Goal: Information Seeking & Learning: Learn about a topic

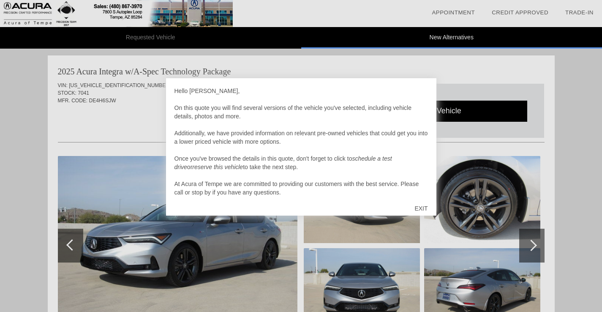
scroll to position [3, 0]
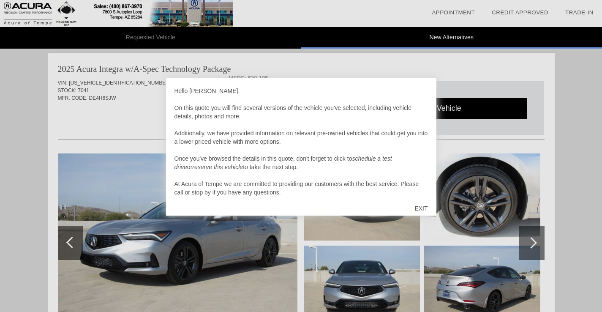
click at [422, 210] on div "EXIT" at bounding box center [421, 207] width 30 height 25
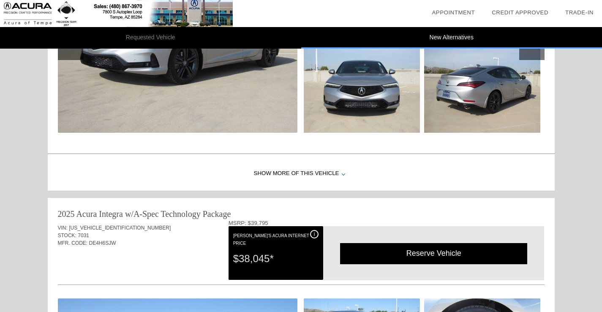
scroll to position [0, 0]
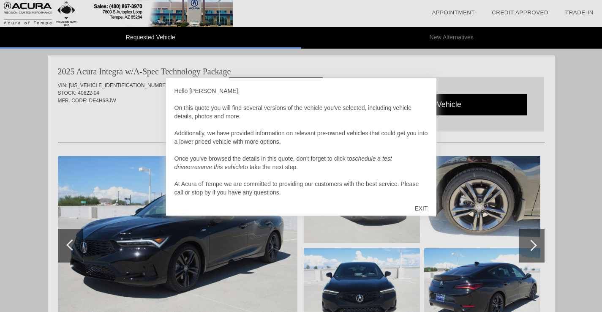
click at [415, 206] on div "EXIT" at bounding box center [421, 207] width 30 height 25
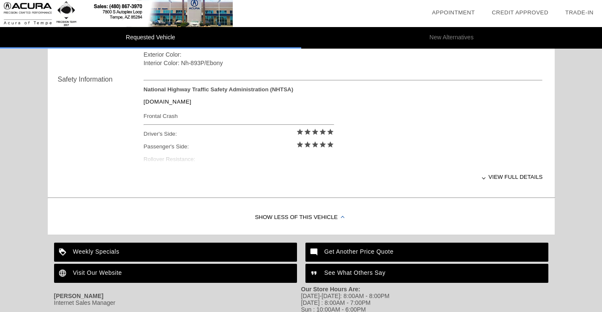
scroll to position [402, 0]
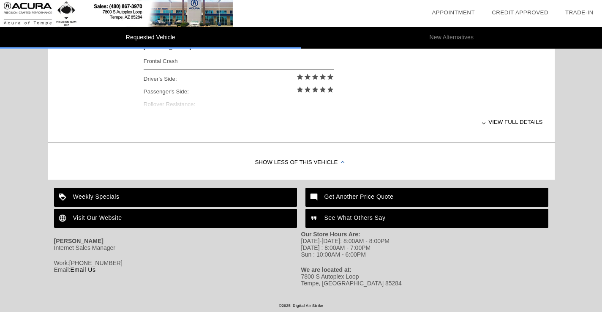
click at [88, 187] on div "Weekly Specials" at bounding box center [175, 196] width 243 height 19
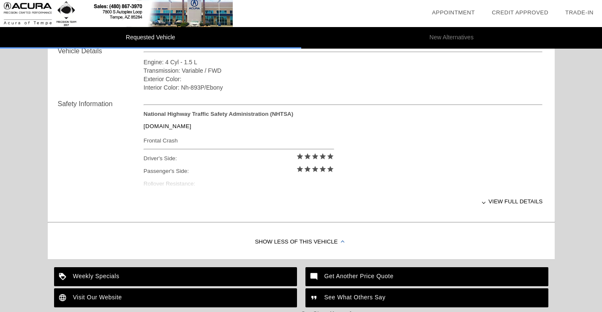
scroll to position [306, 0]
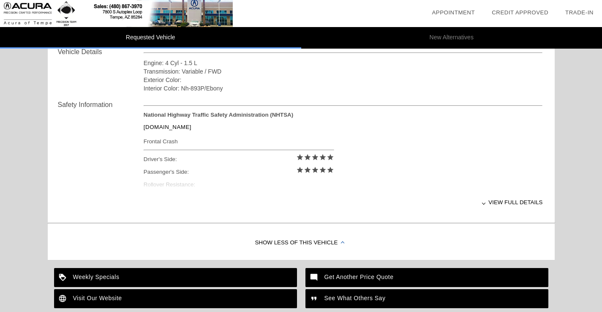
click at [505, 205] on div "View full details" at bounding box center [343, 202] width 399 height 21
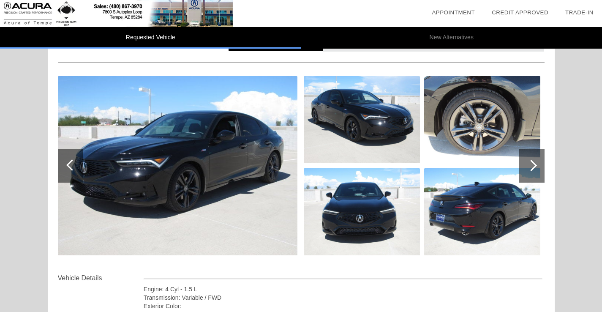
scroll to position [0, 0]
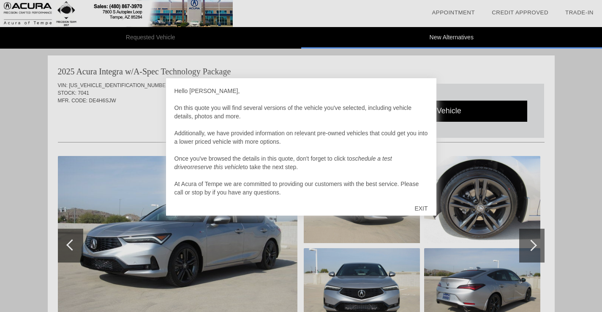
scroll to position [347, 0]
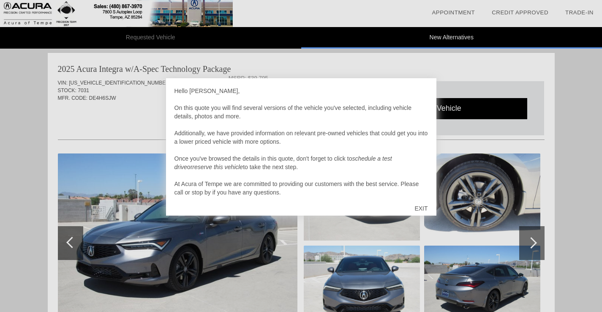
click at [423, 208] on div "EXIT" at bounding box center [421, 207] width 30 height 25
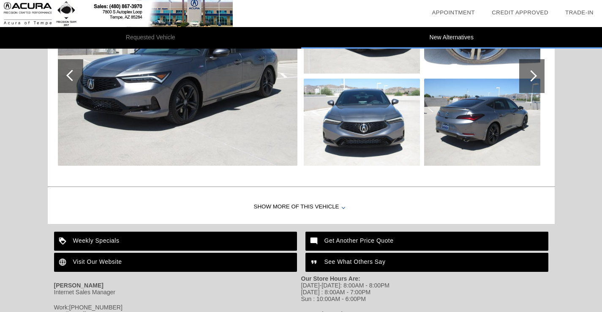
scroll to position [517, 0]
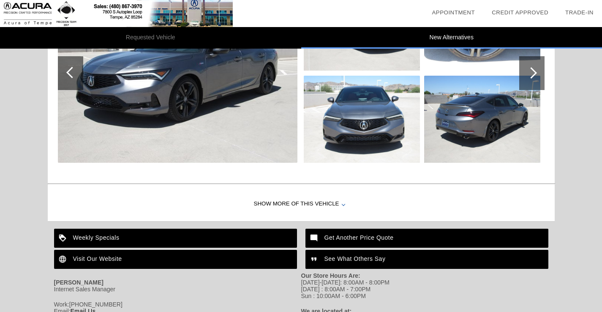
click at [285, 202] on div "Show More of this Vehicle" at bounding box center [301, 204] width 507 height 34
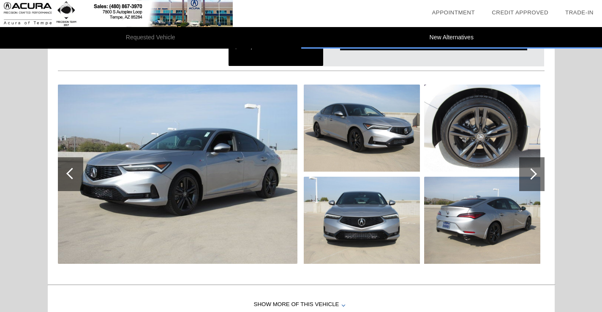
scroll to position [77, 0]
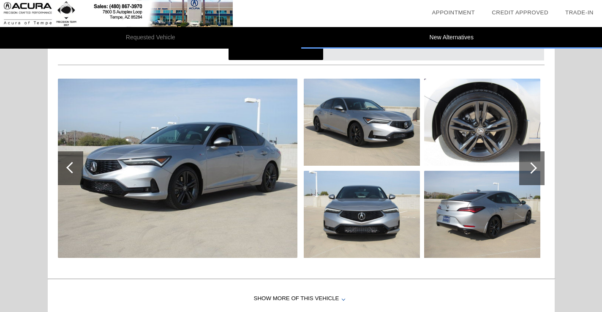
click at [230, 181] on img at bounding box center [177, 168] width 239 height 179
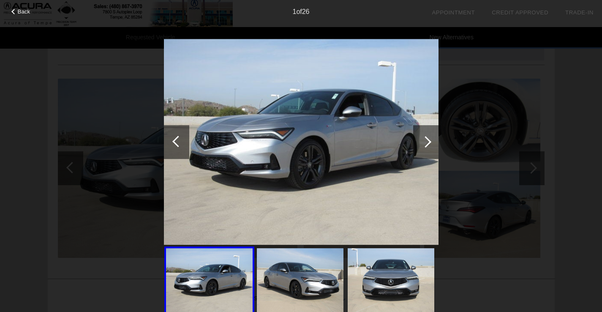
click at [428, 141] on div at bounding box center [425, 141] width 11 height 11
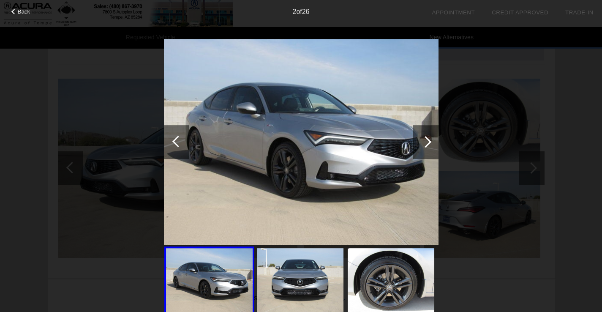
click at [428, 141] on div at bounding box center [425, 141] width 11 height 11
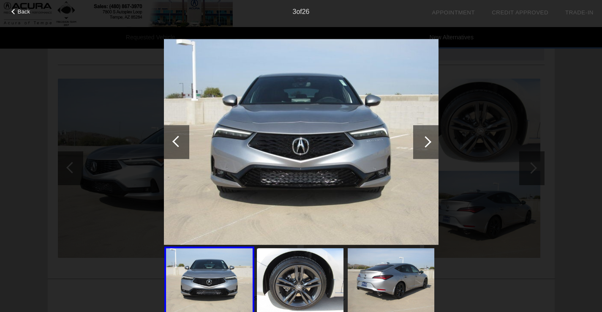
click at [428, 141] on div at bounding box center [425, 141] width 11 height 11
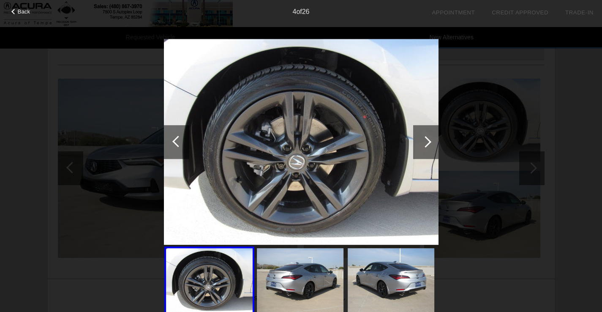
click at [428, 141] on div at bounding box center [425, 141] width 11 height 11
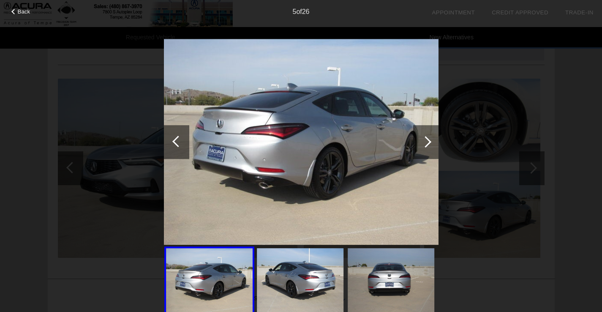
click at [428, 141] on div at bounding box center [425, 141] width 11 height 11
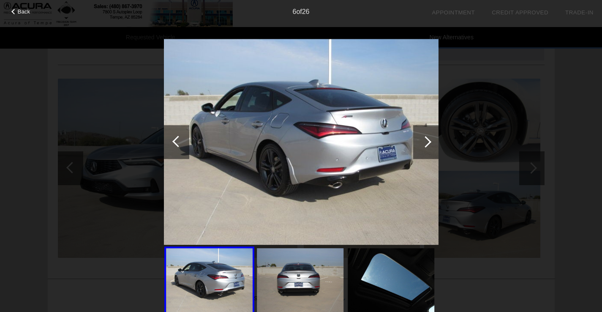
click at [428, 141] on div at bounding box center [425, 141] width 11 height 11
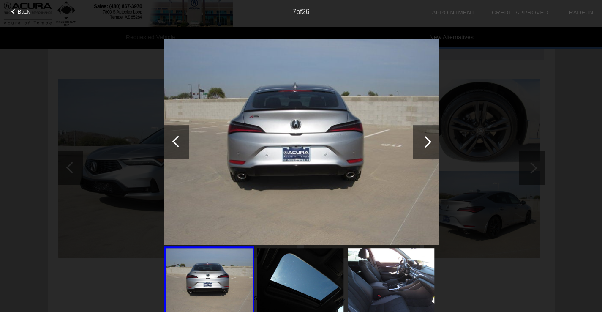
click at [428, 141] on div at bounding box center [425, 141] width 11 height 11
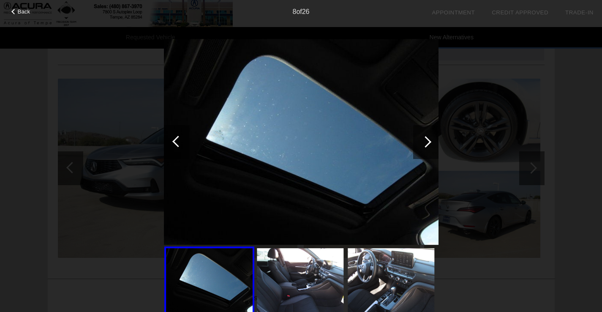
click at [428, 141] on div at bounding box center [425, 141] width 11 height 11
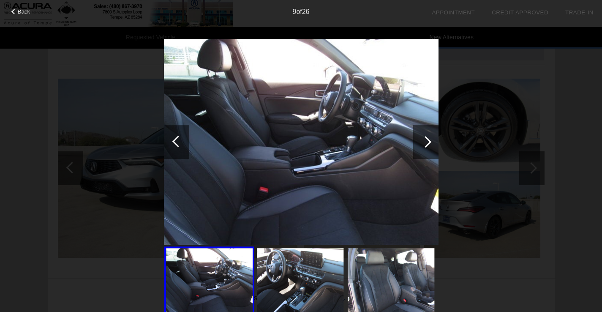
click at [428, 141] on div at bounding box center [425, 141] width 11 height 11
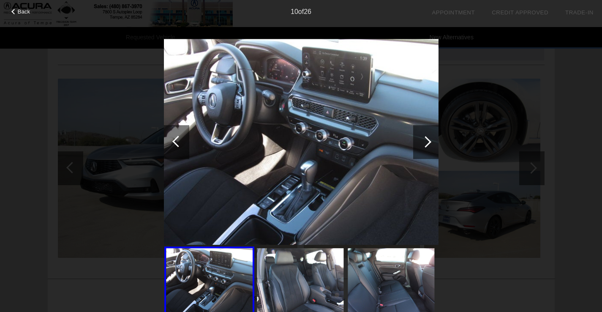
click at [428, 141] on div at bounding box center [425, 141] width 11 height 11
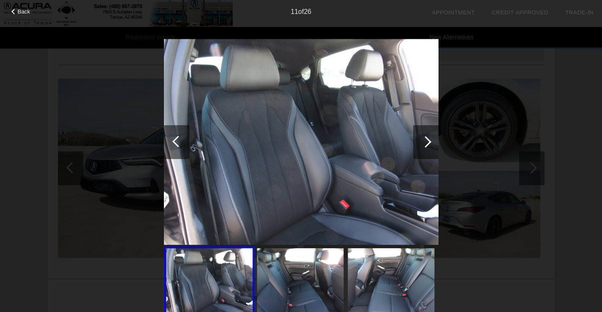
click at [428, 141] on div at bounding box center [425, 141] width 11 height 11
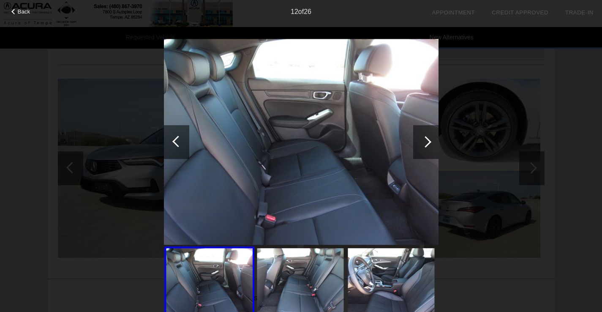
click at [428, 141] on div at bounding box center [425, 141] width 11 height 11
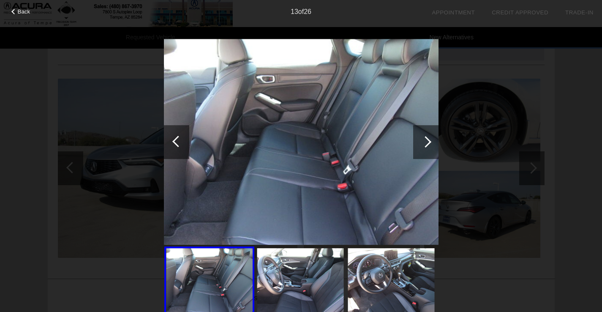
click at [428, 141] on div at bounding box center [425, 141] width 11 height 11
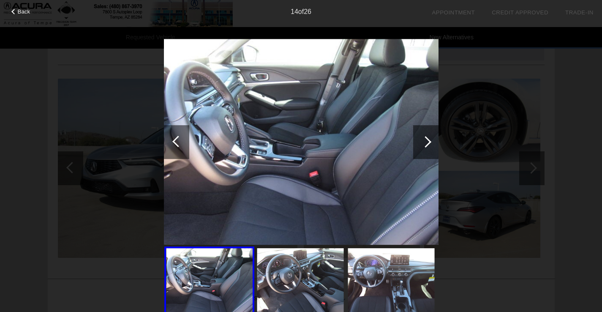
click at [428, 141] on div at bounding box center [425, 141] width 11 height 11
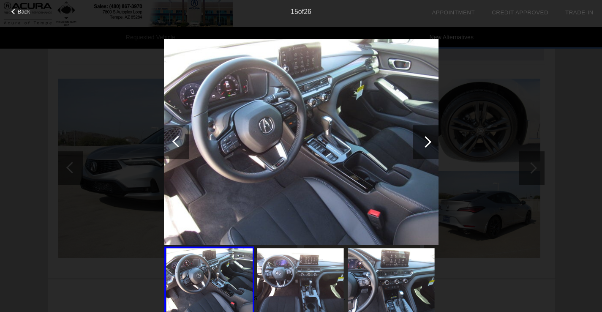
click at [428, 141] on div at bounding box center [425, 141] width 11 height 11
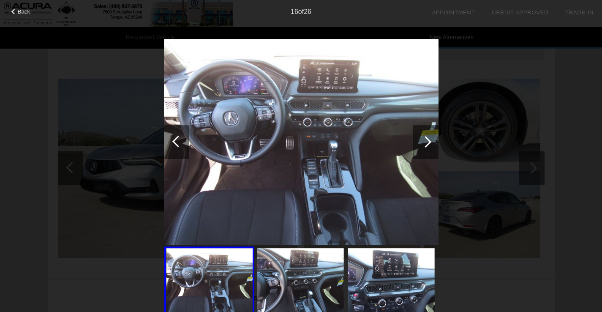
click at [428, 141] on div at bounding box center [425, 141] width 11 height 11
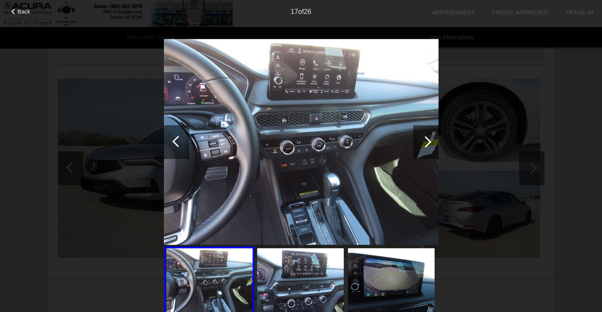
click at [428, 141] on div at bounding box center [425, 141] width 11 height 11
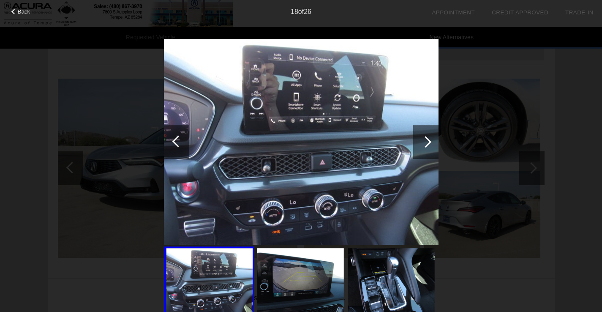
click at [428, 141] on div at bounding box center [425, 141] width 11 height 11
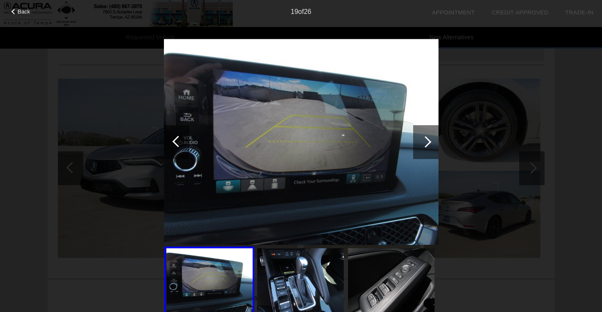
click at [428, 141] on div at bounding box center [425, 141] width 11 height 11
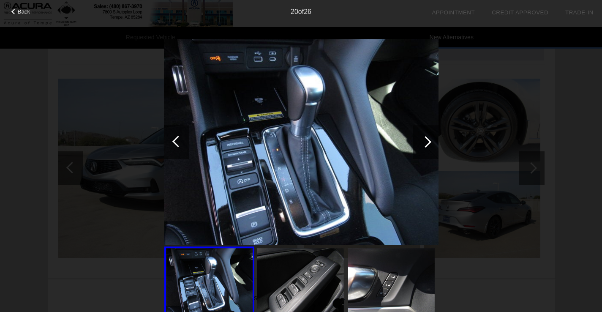
click at [428, 141] on div at bounding box center [425, 141] width 11 height 11
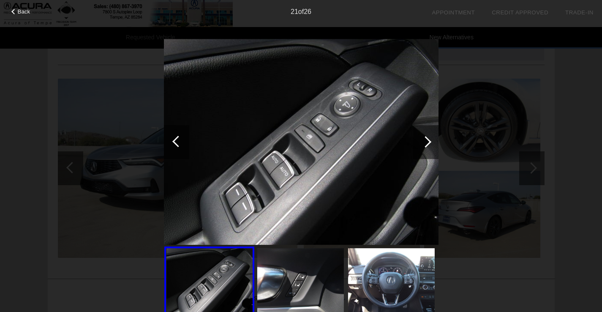
click at [428, 141] on div at bounding box center [425, 141] width 11 height 11
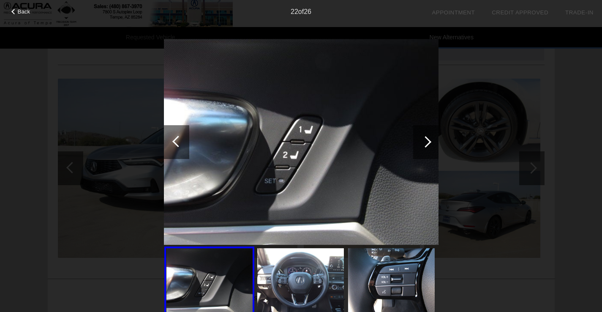
click at [428, 141] on div at bounding box center [425, 141] width 11 height 11
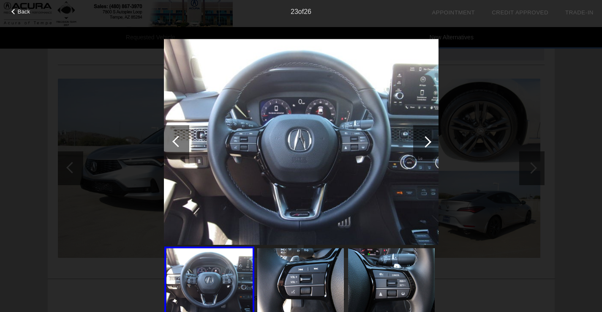
click at [428, 141] on div at bounding box center [425, 141] width 11 height 11
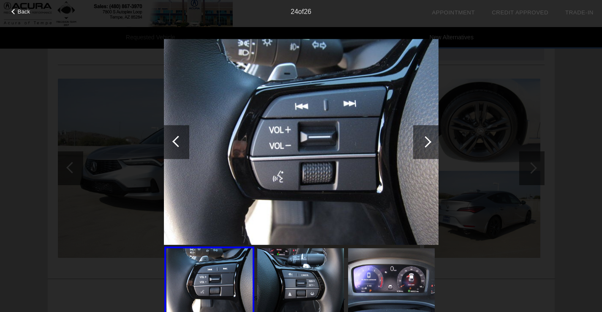
click at [428, 141] on div at bounding box center [425, 141] width 11 height 11
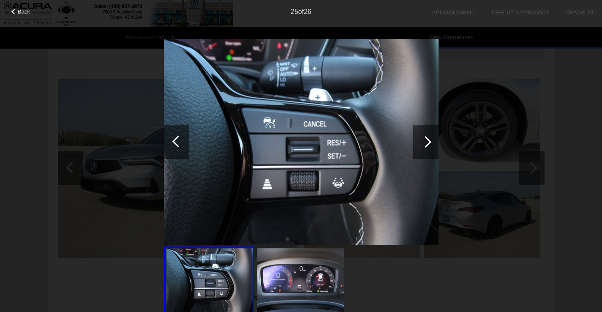
click at [428, 141] on div at bounding box center [425, 141] width 11 height 11
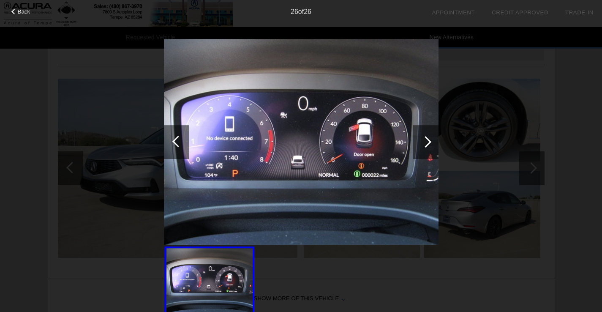
click at [428, 141] on div at bounding box center [425, 141] width 11 height 11
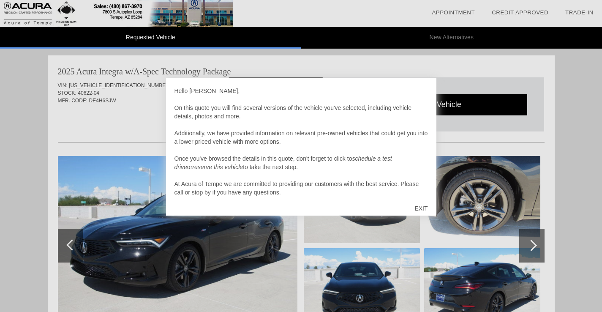
click at [420, 204] on div "EXIT" at bounding box center [421, 207] width 30 height 25
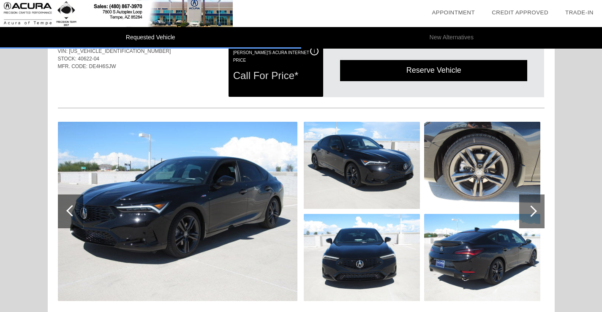
scroll to position [34, 0]
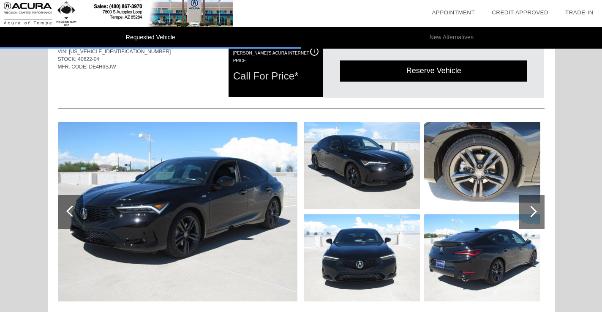
click at [528, 210] on div at bounding box center [530, 211] width 11 height 11
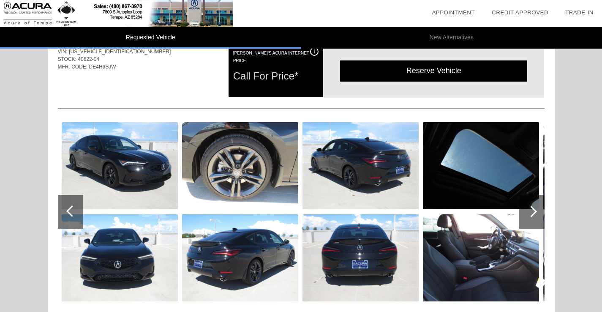
click at [528, 210] on div at bounding box center [530, 211] width 11 height 11
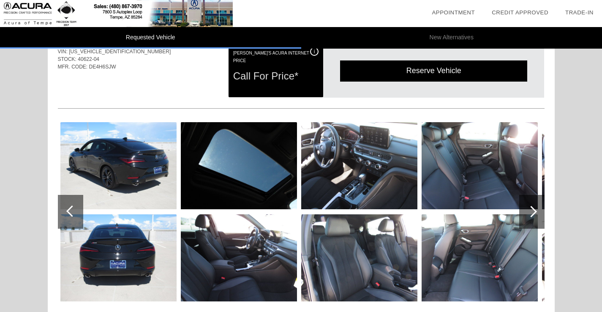
click at [528, 210] on div at bounding box center [530, 211] width 11 height 11
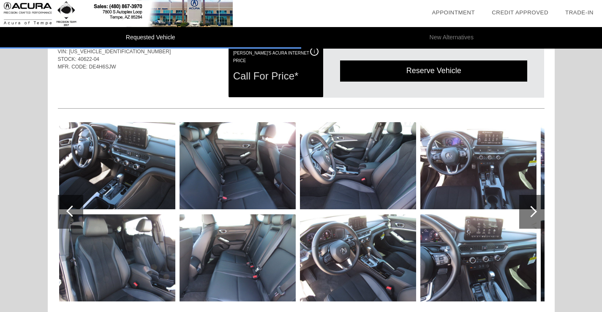
click at [528, 210] on div at bounding box center [530, 211] width 11 height 11
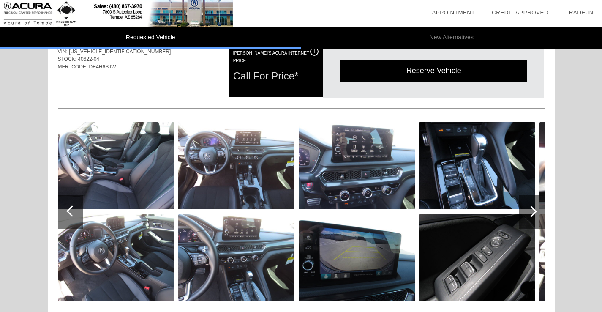
click at [528, 210] on div at bounding box center [530, 211] width 11 height 11
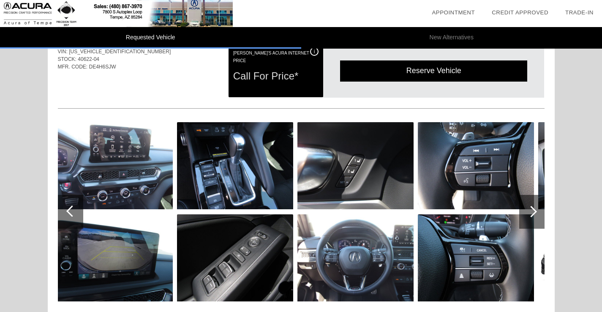
click at [528, 210] on div at bounding box center [530, 211] width 11 height 11
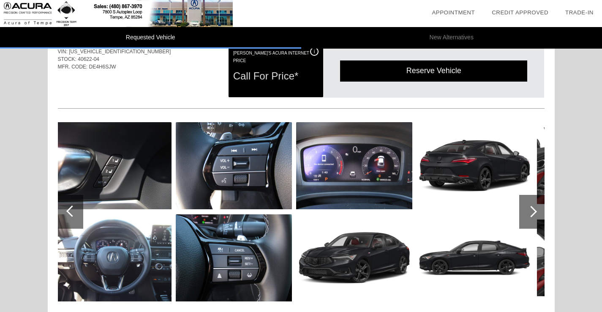
click at [528, 210] on div at bounding box center [530, 211] width 11 height 11
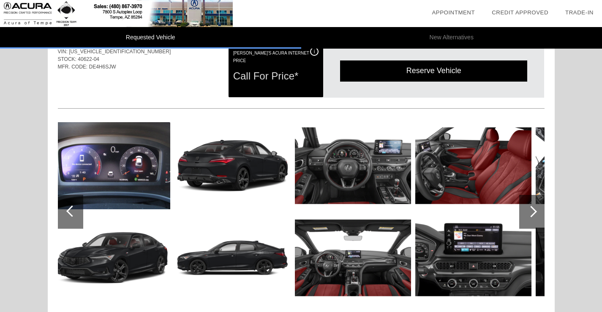
click at [528, 210] on div at bounding box center [530, 211] width 11 height 11
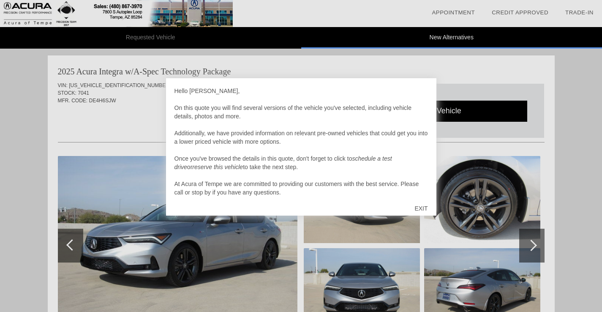
scroll to position [347, 0]
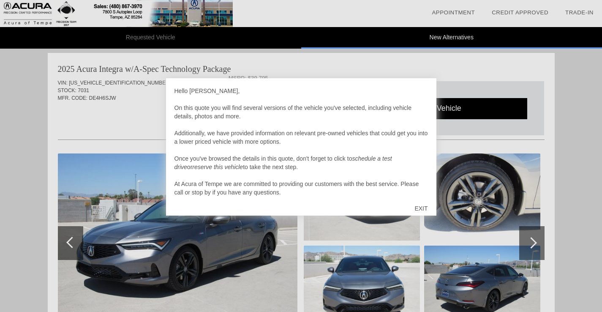
click at [416, 206] on div "EXIT" at bounding box center [421, 207] width 30 height 25
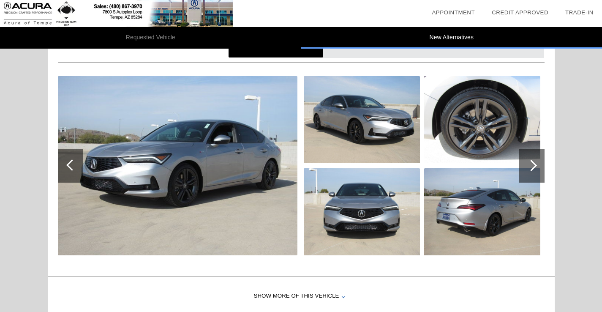
scroll to position [149, 0]
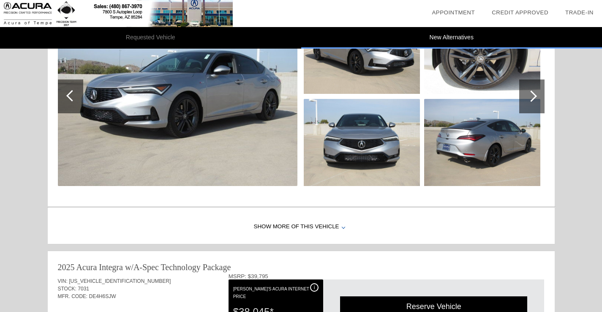
click at [530, 93] on div at bounding box center [530, 95] width 11 height 11
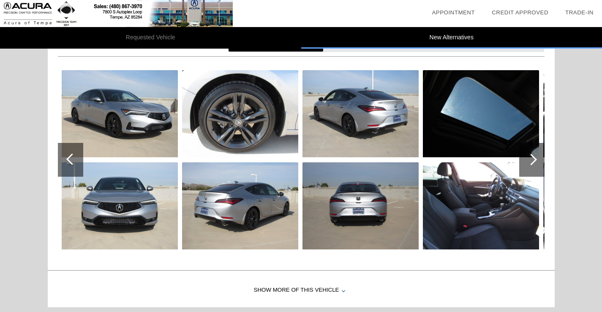
scroll to position [0, 0]
